Goal: Find specific page/section: Find specific page/section

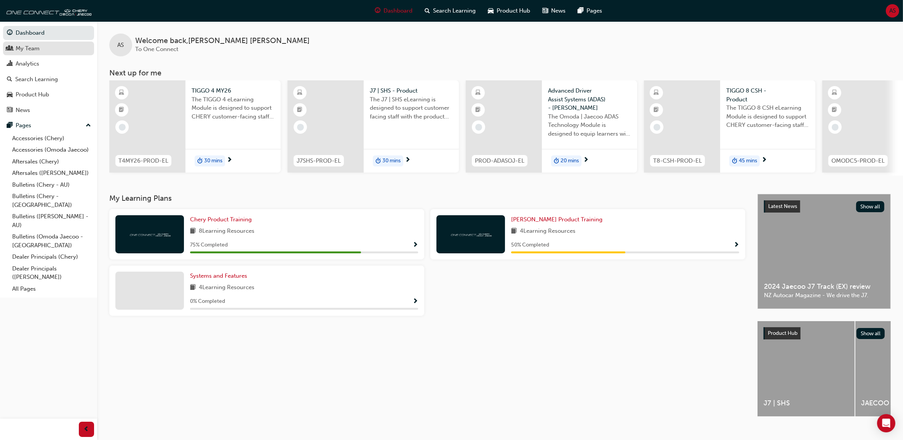
click at [41, 46] on div "My Team" at bounding box center [48, 49] width 83 height 10
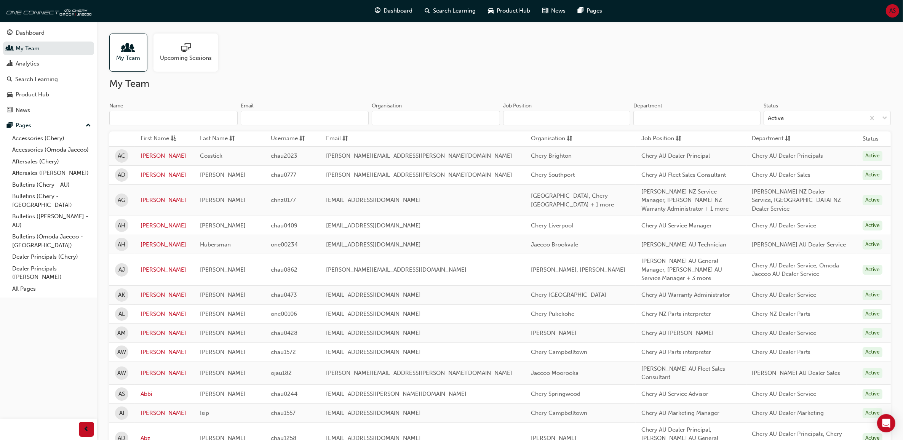
click at [436, 120] on input "Organisation" at bounding box center [436, 118] width 128 height 14
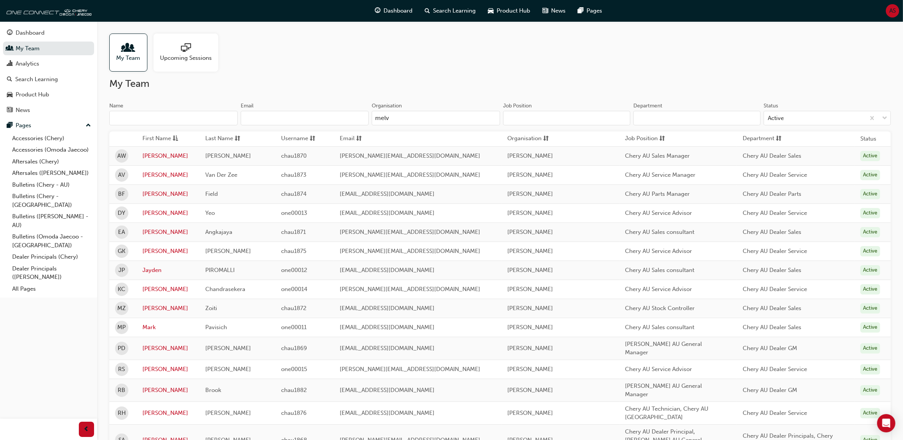
type input "melv"
click at [414, 116] on input "melv" at bounding box center [436, 118] width 128 height 14
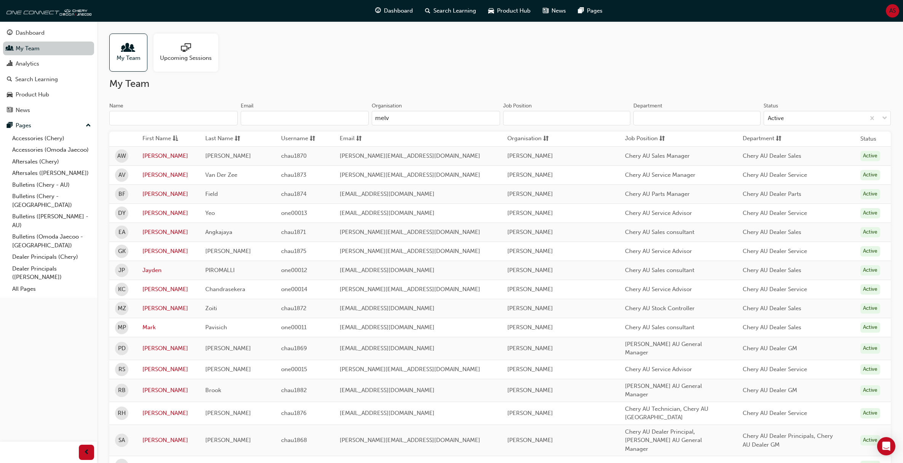
scroll to position [48, 0]
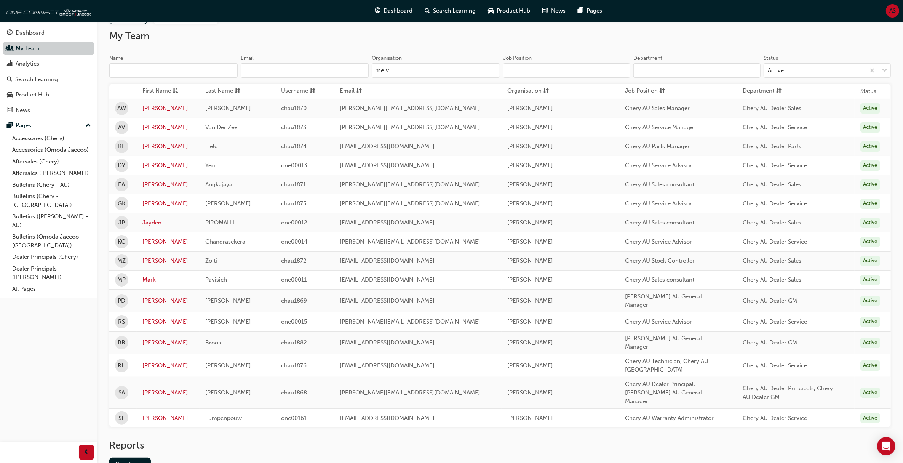
click at [31, 46] on link "My Team" at bounding box center [48, 49] width 91 height 14
